Goal: Check status: Check status

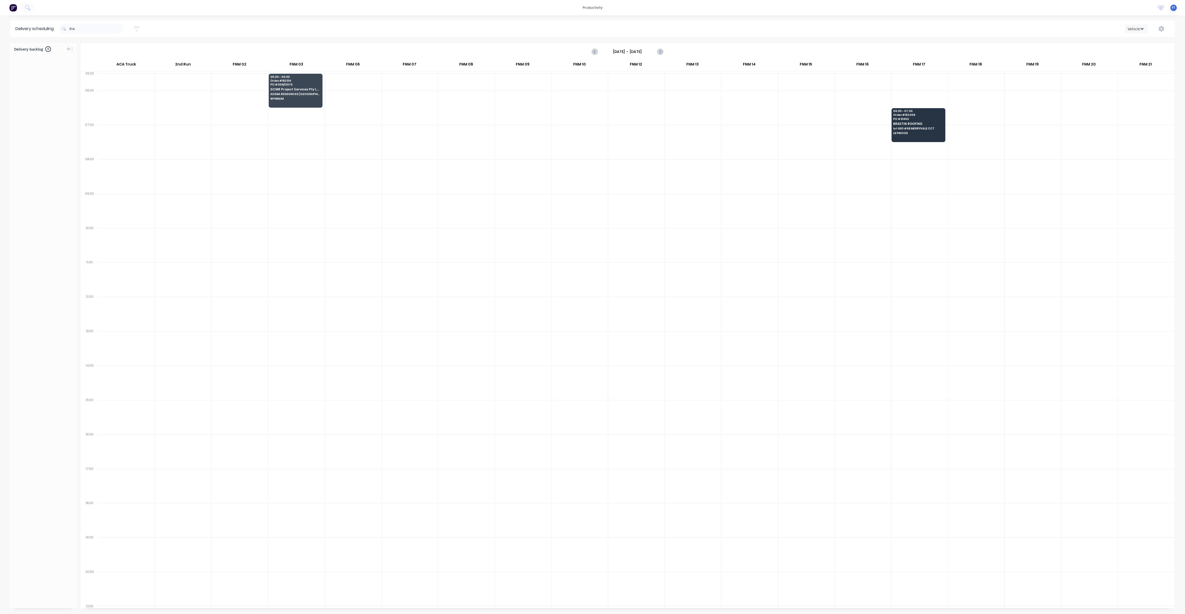
scroll to position [0, 0]
click at [98, 30] on input "314" at bounding box center [96, 29] width 54 height 10
type input "3"
click at [629, 164] on div "07:30 - 08:30 Order # 192492 PO # RMK 51317-25545HC H&L Metal Roofing Lot [GEOG…" at bounding box center [635, 157] width 53 height 29
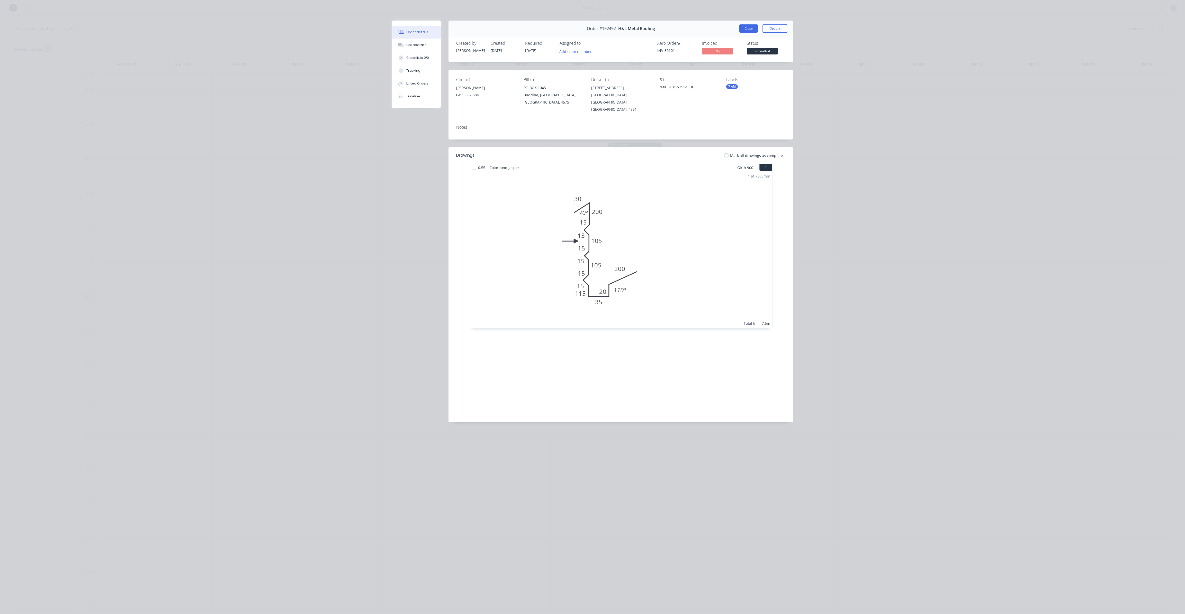
click at [752, 29] on button "Close" at bounding box center [748, 28] width 19 height 8
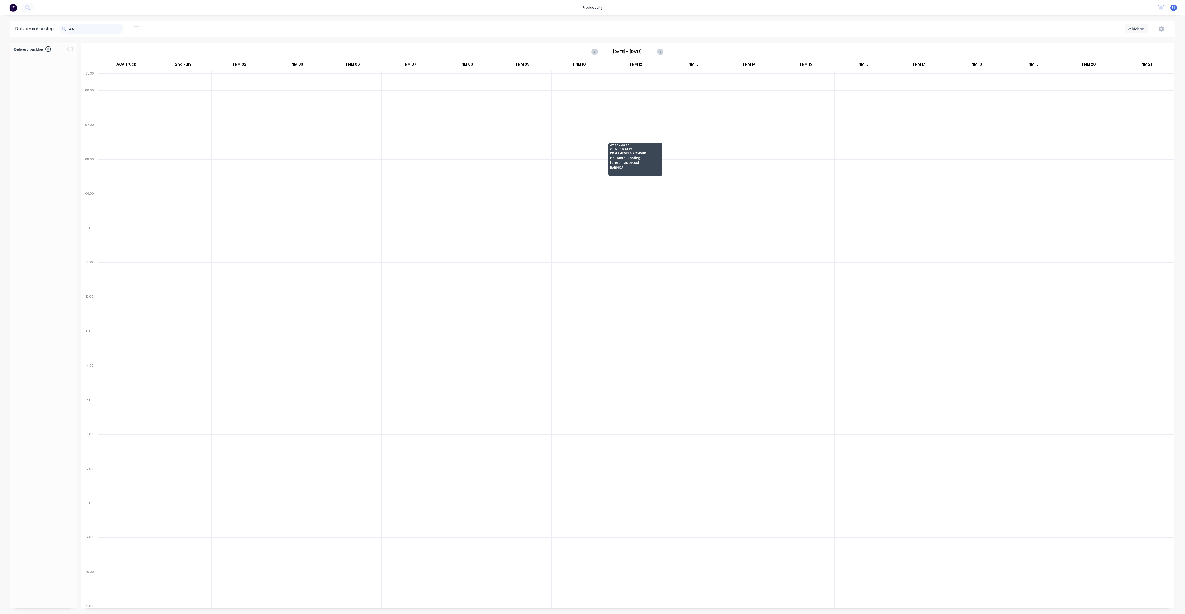
click at [87, 27] on input "492" at bounding box center [96, 29] width 54 height 10
type input "4"
type input "5"
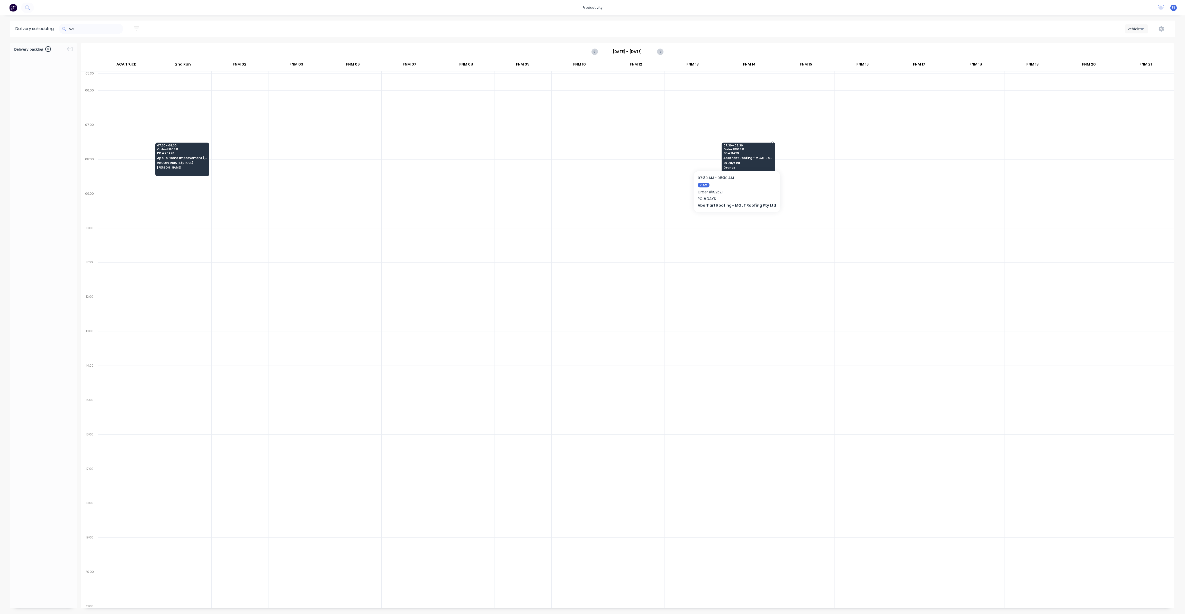
click at [733, 155] on div "07:30 - 08:30 Order # 192521 PO # DAYS Aberhart Roofing - MGJT Roofing Pty Ltd …" at bounding box center [748, 157] width 53 height 29
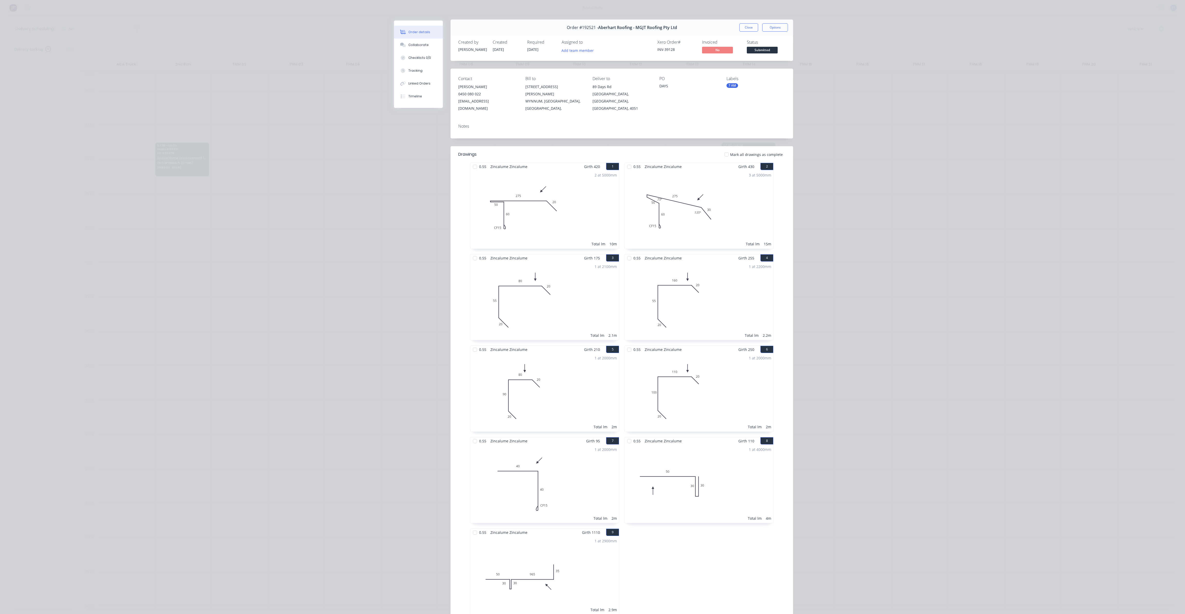
scroll to position [0, 0]
click at [746, 30] on button "Close" at bounding box center [748, 28] width 19 height 8
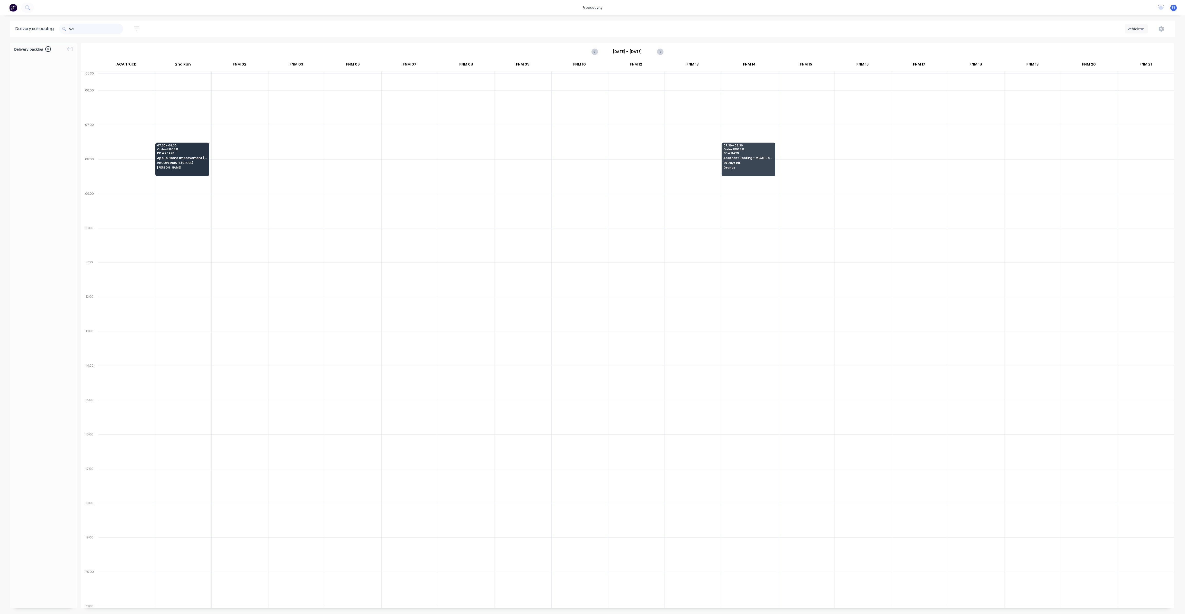
click at [118, 30] on input "521" at bounding box center [96, 29] width 54 height 10
type input "5"
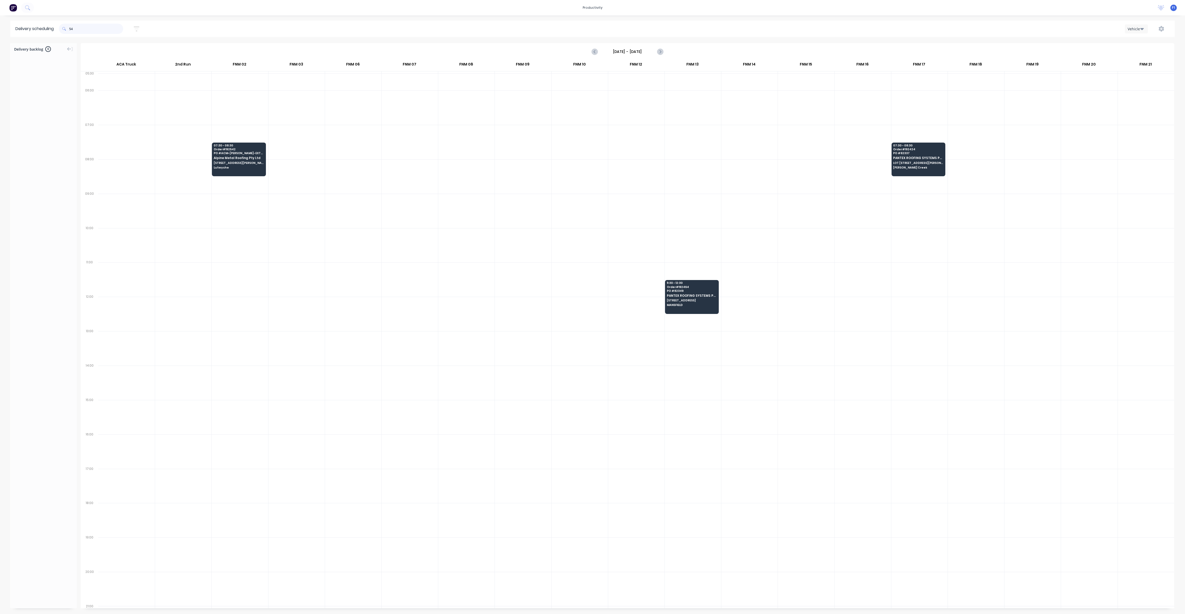
type input "5"
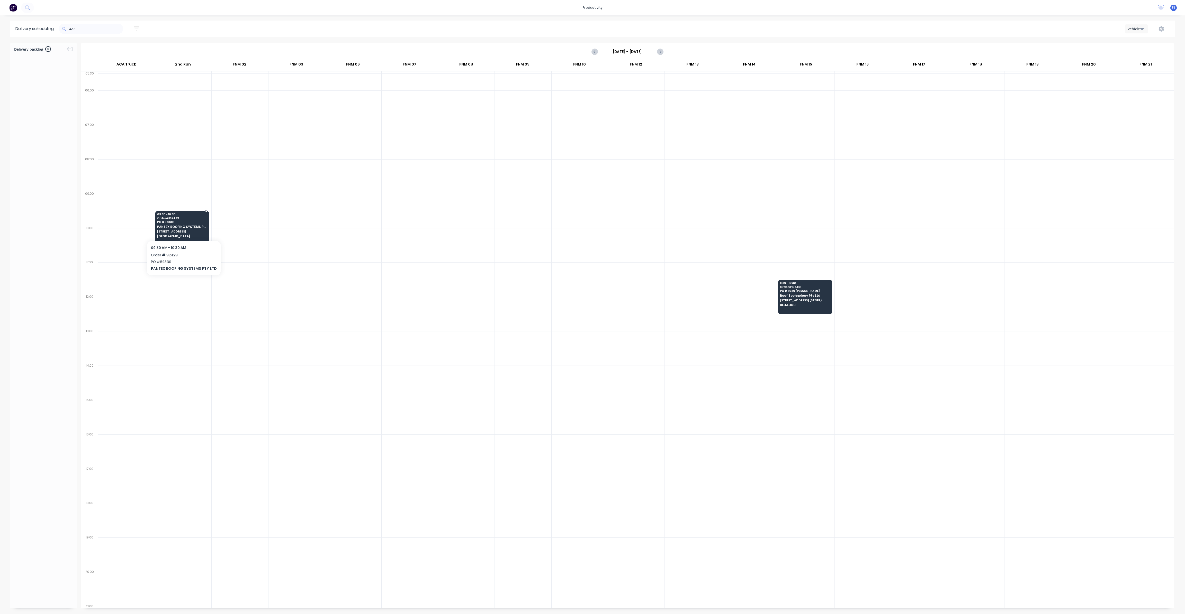
click at [178, 232] on span "[STREET_ADDRESS]" at bounding box center [182, 231] width 50 height 3
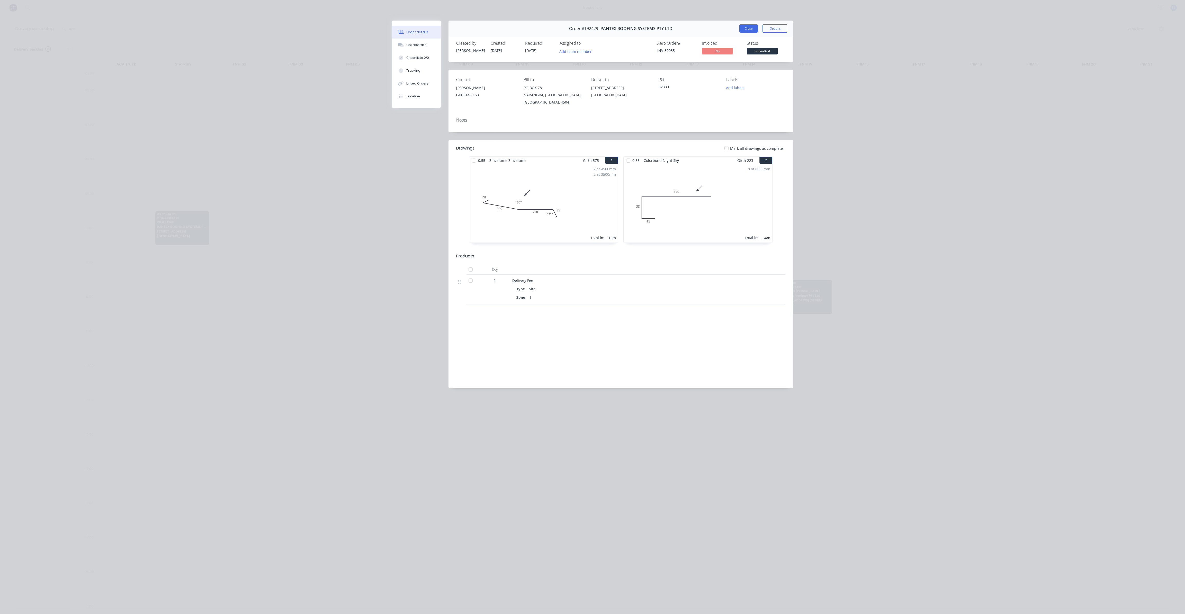
click at [744, 31] on button "Close" at bounding box center [748, 28] width 19 height 8
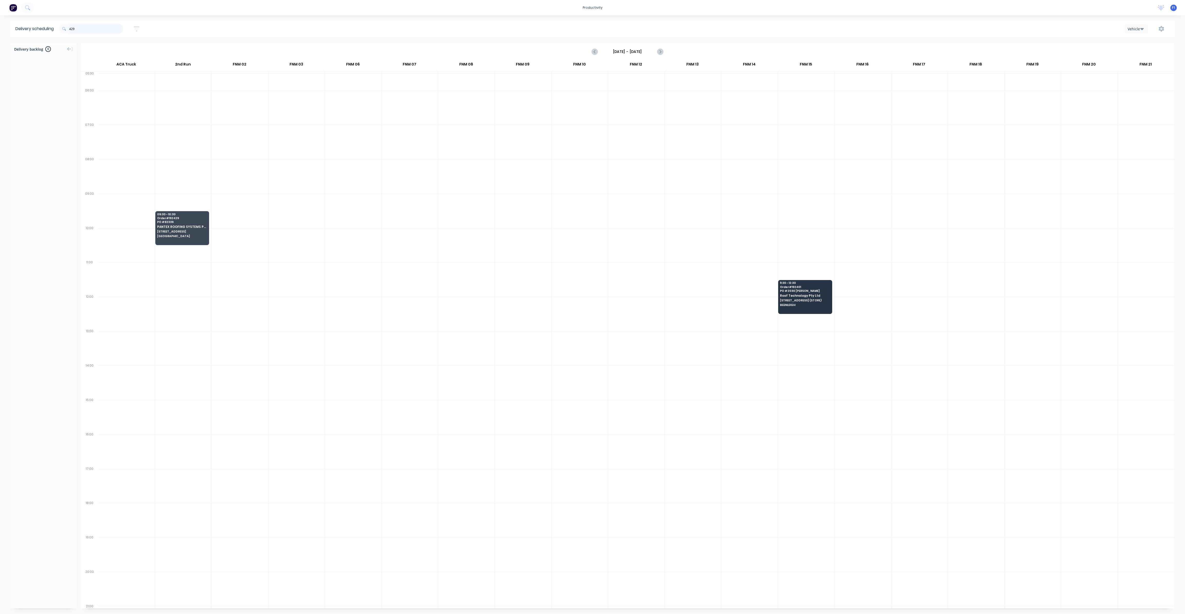
click at [93, 29] on input "429" at bounding box center [96, 29] width 54 height 10
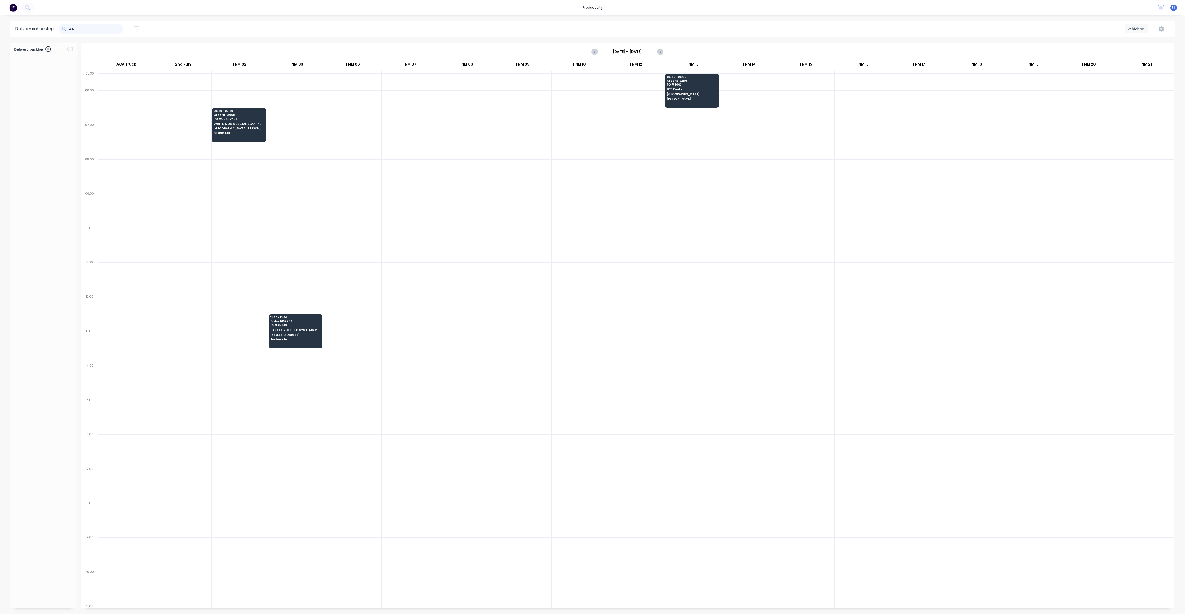
click at [108, 29] on input "432" at bounding box center [96, 29] width 54 height 10
type input "4"
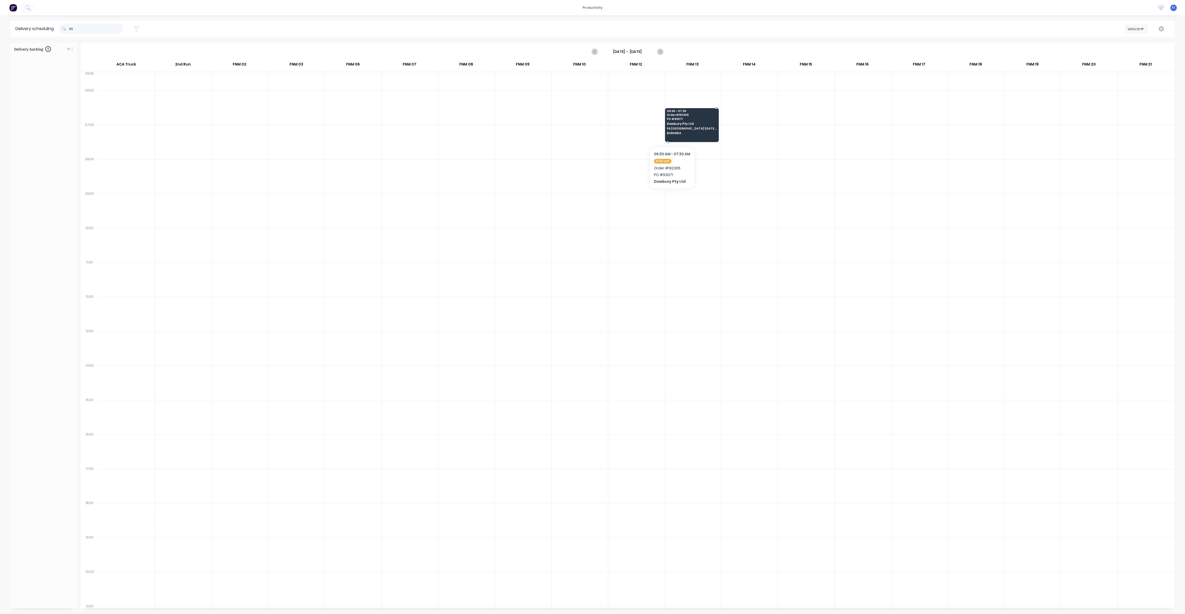
type input "9"
type input "2"
click at [98, 28] on input "505" at bounding box center [96, 29] width 54 height 10
type input "5"
